Goal: Information Seeking & Learning: Learn about a topic

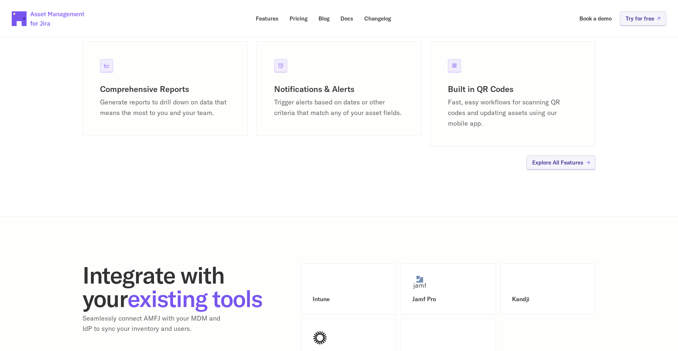
scroll to position [634, 0]
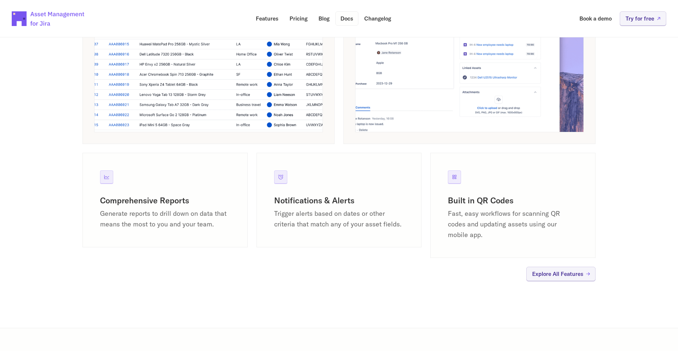
click at [351, 17] on p "Docs" at bounding box center [347, 19] width 13 height 6
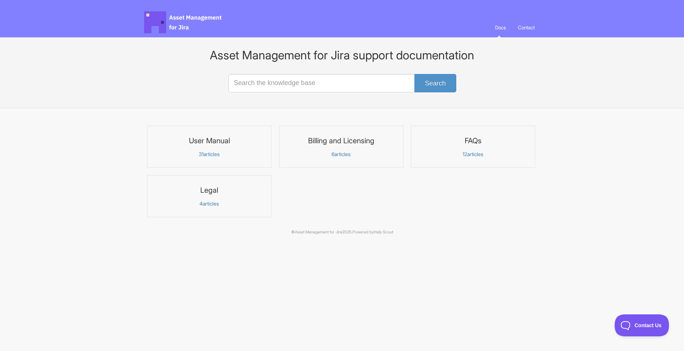
click at [216, 154] on p "31 articles" at bounding box center [209, 154] width 115 height 7
